Goal: Find specific page/section: Find specific page/section

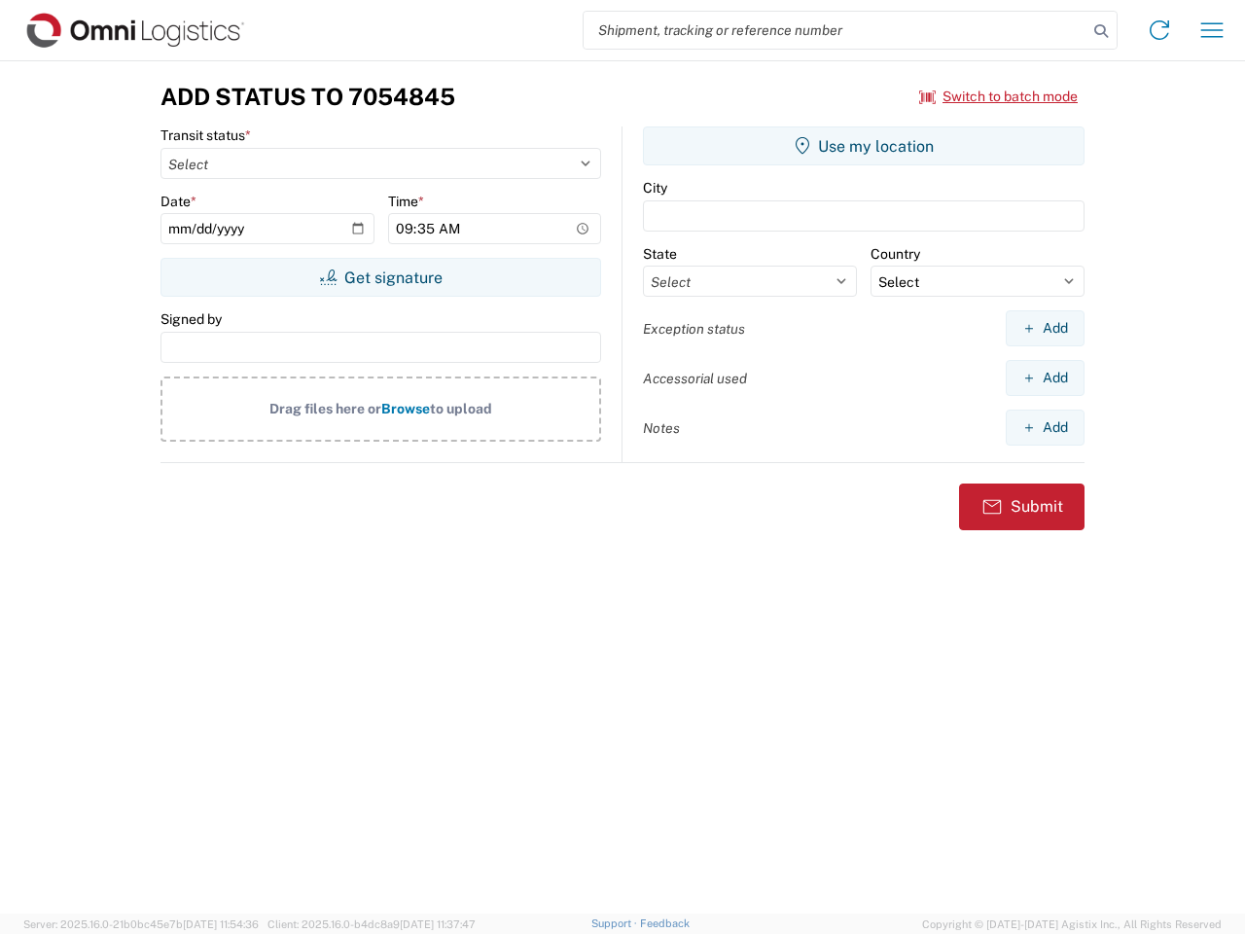
click at [836, 30] on input "search" at bounding box center [836, 30] width 504 height 37
click at [1101, 31] on icon at bounding box center [1101, 31] width 27 height 27
click at [1160, 30] on icon at bounding box center [1159, 30] width 31 height 31
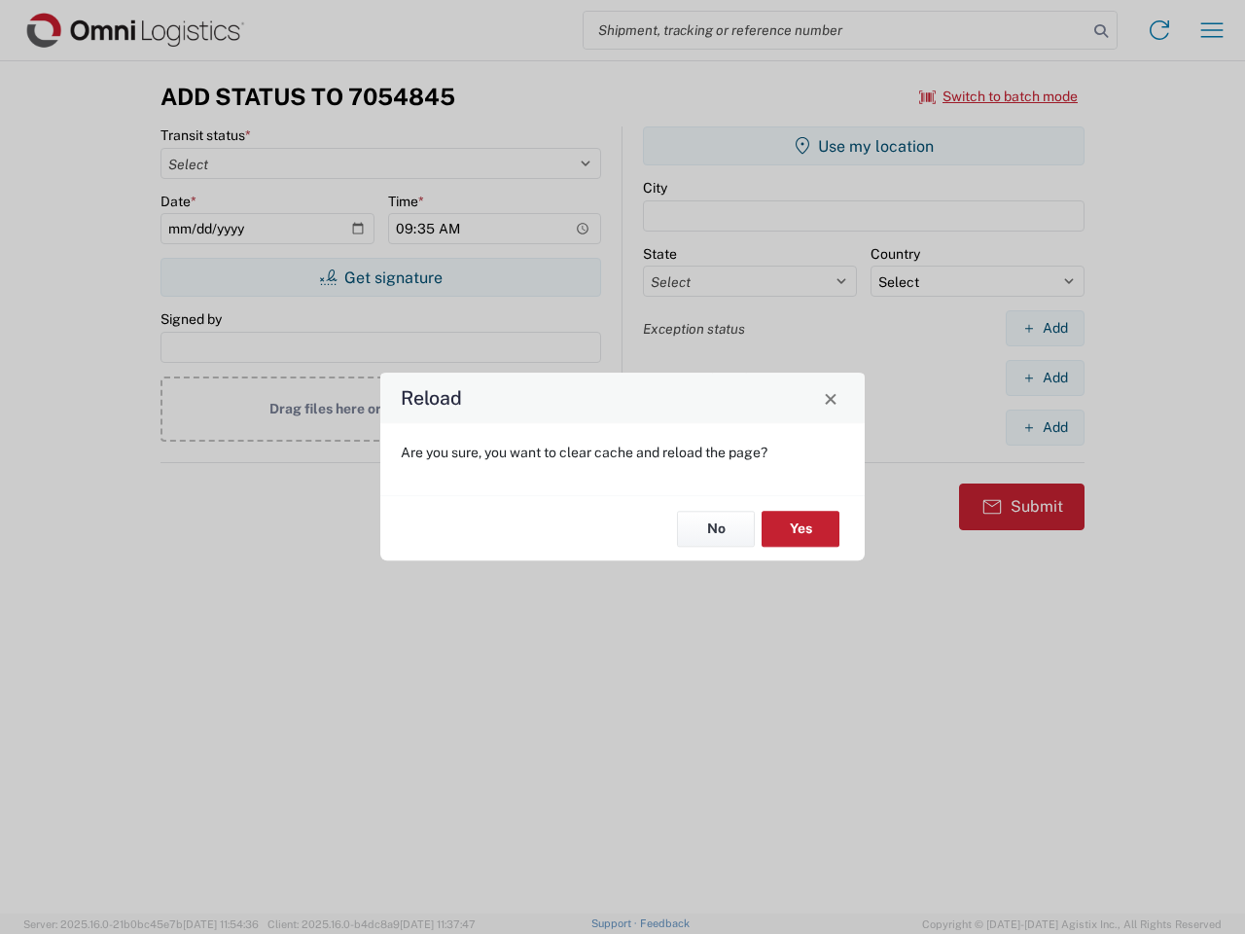
click at [999, 96] on div "Reload Are you sure, you want to clear cache and reload the page? No Yes" at bounding box center [622, 467] width 1245 height 934
click at [380, 277] on div "Reload Are you sure, you want to clear cache and reload the page? No Yes" at bounding box center [622, 467] width 1245 height 934
click at [864, 146] on div "Reload Are you sure, you want to clear cache and reload the page? No Yes" at bounding box center [622, 467] width 1245 height 934
click at [1045, 328] on div "Reload Are you sure, you want to clear cache and reload the page? No Yes" at bounding box center [622, 467] width 1245 height 934
click at [1045, 378] on div "Reload Are you sure, you want to clear cache and reload the page? No Yes" at bounding box center [622, 467] width 1245 height 934
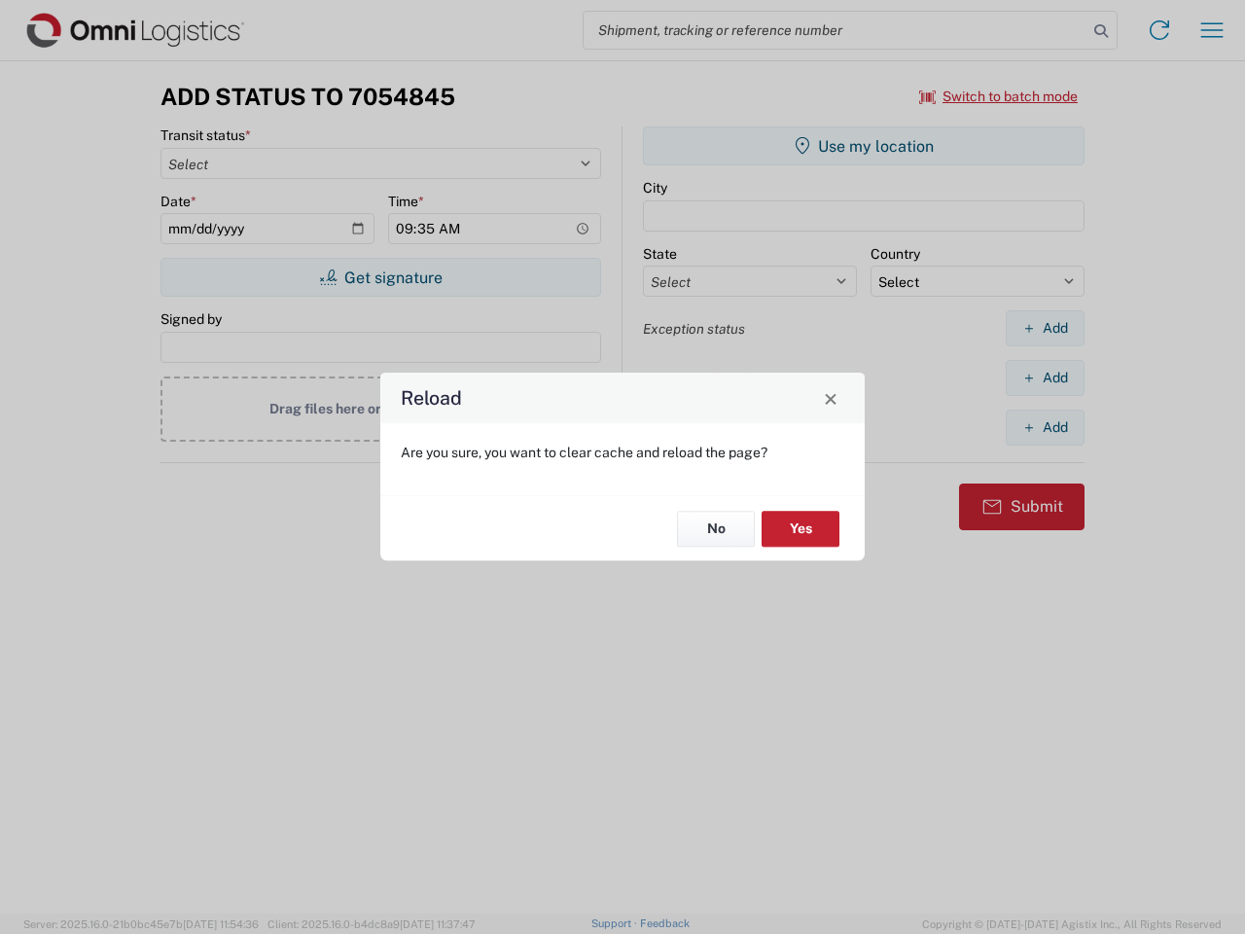
click at [1045, 427] on div "Reload Are you sure, you want to clear cache and reload the page? No Yes" at bounding box center [622, 467] width 1245 height 934
